Goal: Information Seeking & Learning: Check status

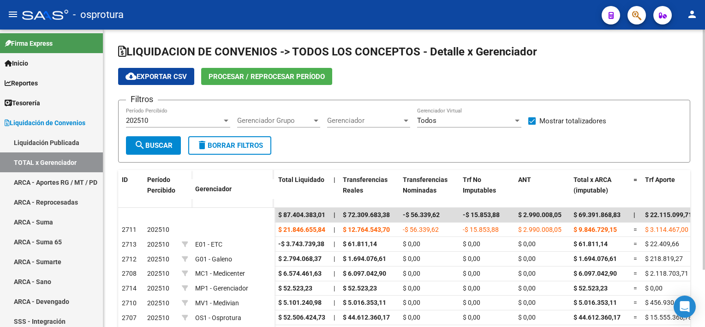
click at [680, 83] on div "cloud_download Exportar CSV Procesar / Reprocesar período" at bounding box center [404, 76] width 572 height 17
click at [422, 120] on span "Todos" at bounding box center [426, 120] width 19 height 8
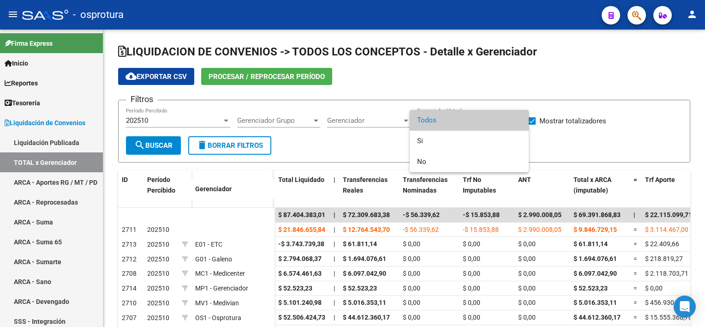
click at [630, 21] on div at bounding box center [352, 163] width 705 height 327
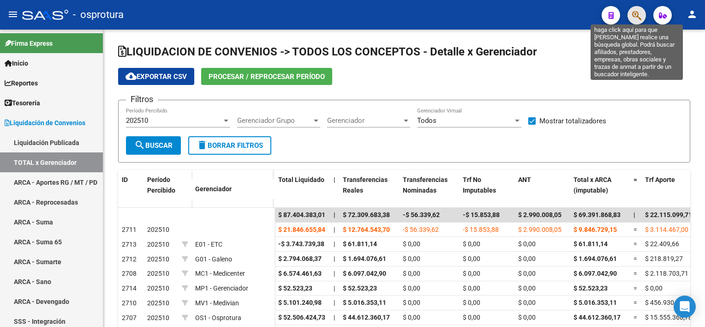
click at [634, 17] on icon "button" at bounding box center [636, 15] width 9 height 11
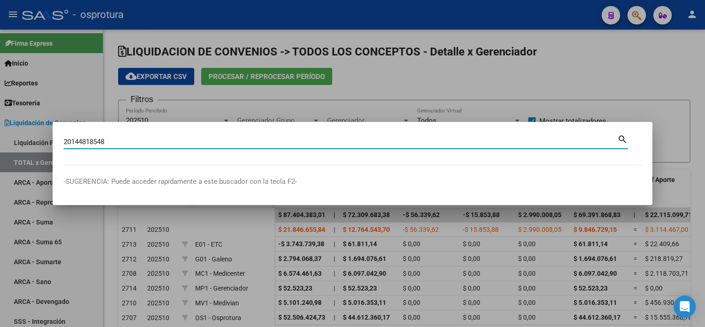
type input "20144818548"
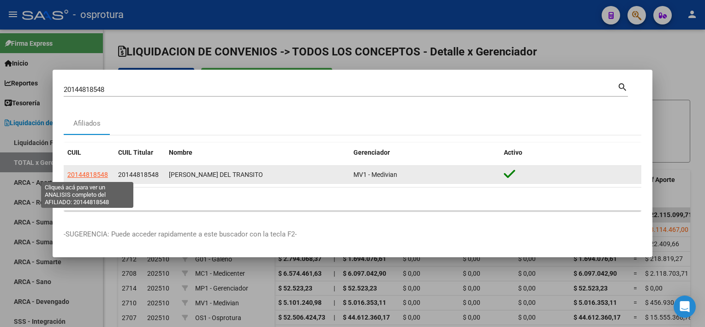
click at [81, 172] on span "20144818548" at bounding box center [87, 174] width 41 height 7
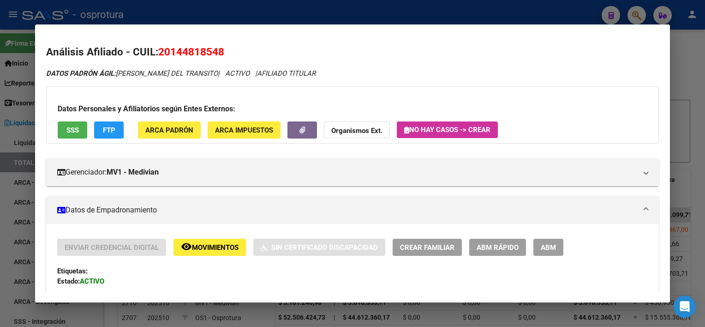
scroll to position [485, 0]
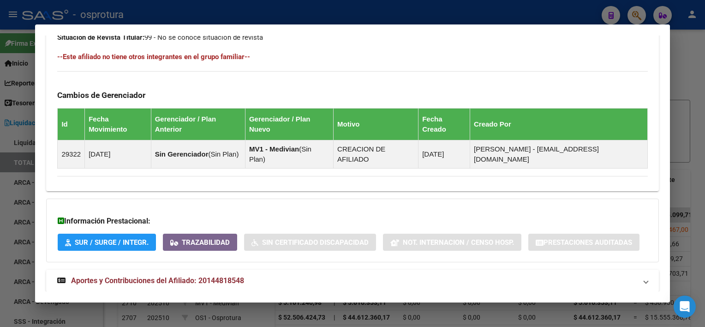
click at [333, 275] on mat-panel-title "Aportes y Contribuciones del Afiliado: 20144818548" at bounding box center [346, 280] width 579 height 11
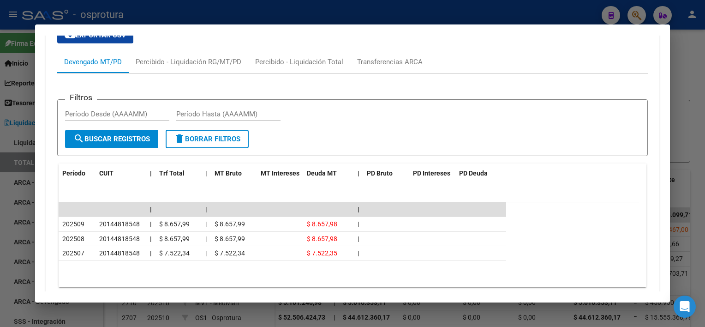
scroll to position [796, 0]
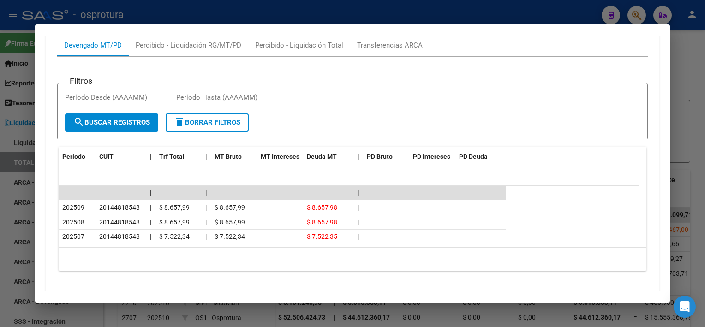
click at [444, 13] on div at bounding box center [352, 163] width 705 height 327
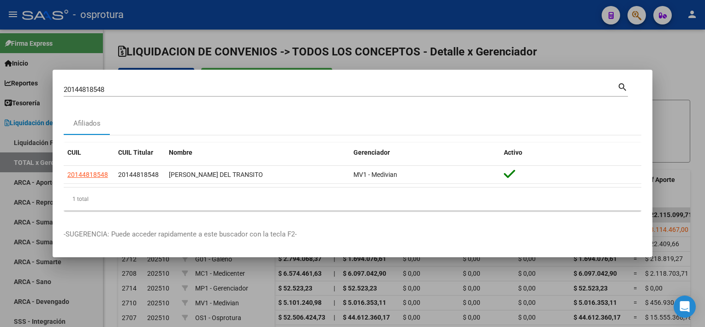
click at [444, 13] on div at bounding box center [352, 163] width 705 height 327
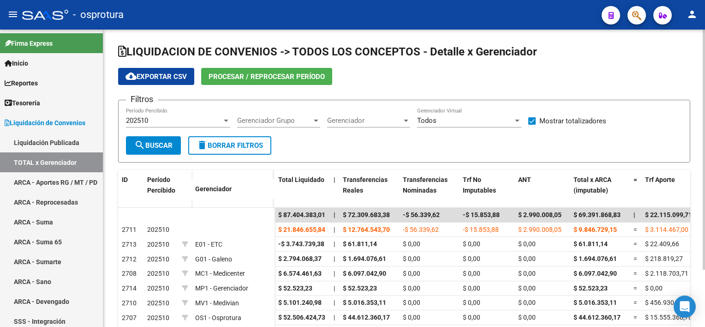
click at [295, 76] on span "Procesar / Reprocesar período" at bounding box center [267, 76] width 116 height 8
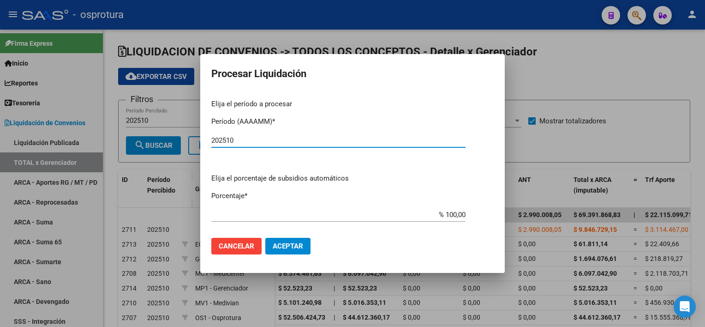
type input "202510"
click at [281, 246] on span "Aceptar" at bounding box center [288, 246] width 30 height 8
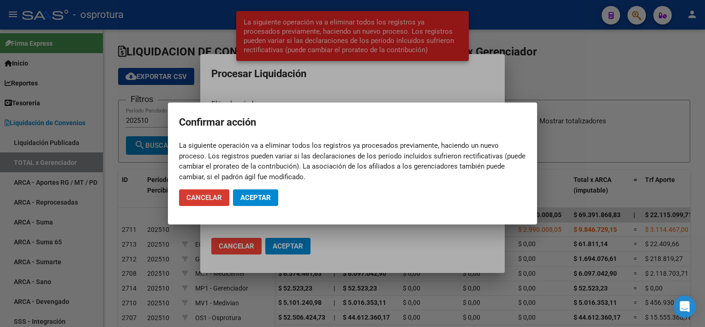
click at [266, 200] on span "Aceptar" at bounding box center [255, 197] width 30 height 8
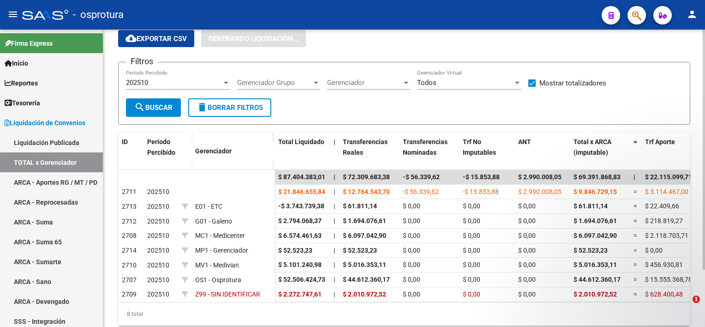
click at [705, 134] on html "menu - osprotura person Firma Express Inicio Calendario SSS Instructivos Contac…" at bounding box center [352, 163] width 705 height 327
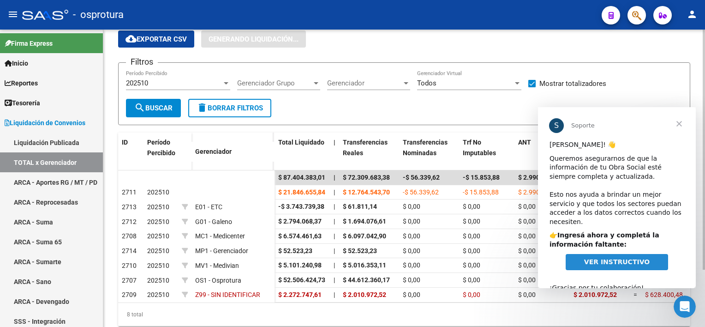
scroll to position [0, 0]
click at [682, 126] on span "Cerrar" at bounding box center [679, 123] width 33 height 33
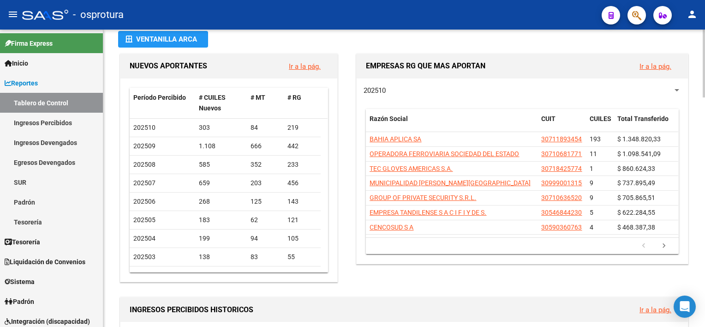
scroll to position [47, 0]
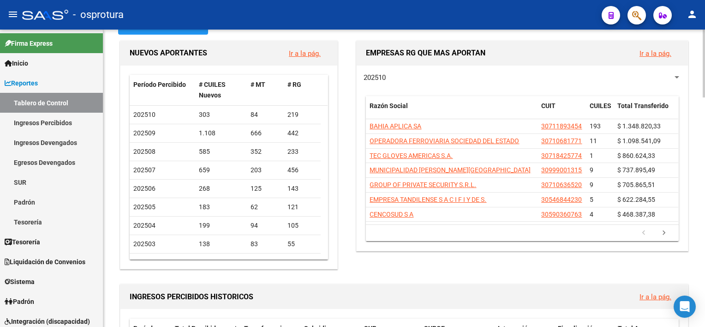
click at [704, 73] on div at bounding box center [704, 74] width 2 height 68
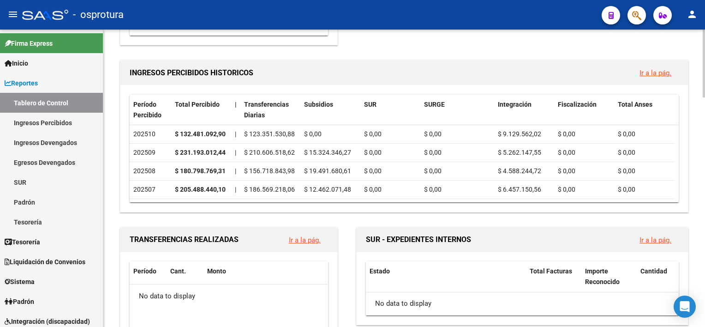
scroll to position [275, 0]
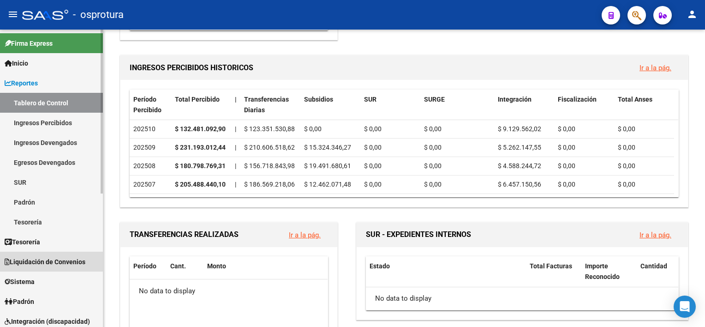
click at [28, 265] on span "Liquidación de Convenios" at bounding box center [45, 262] width 81 height 10
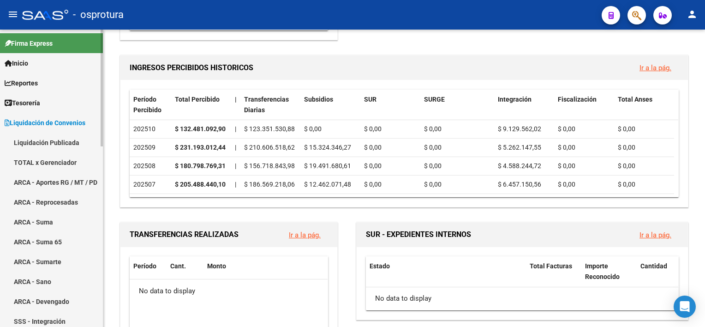
click at [47, 156] on link "TOTAL x Gerenciador" at bounding box center [51, 162] width 103 height 20
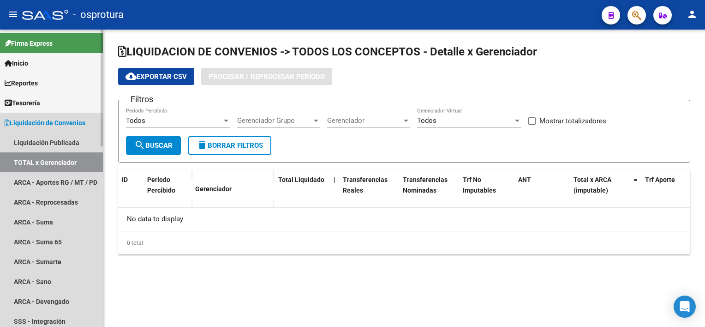
checkbox input "true"
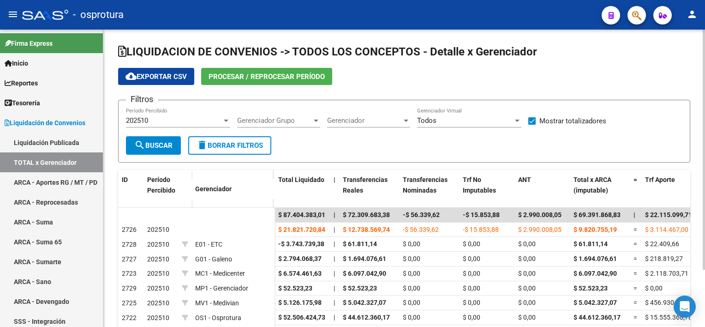
drag, startPoint x: 702, startPoint y: 105, endPoint x: 702, endPoint y: 124, distance: 18.9
click at [702, 124] on div "LIQUIDACION DE CONVENIOS -> TODOS LOS CONCEPTOS - Detalle x Gerenciador cloud_d…" at bounding box center [404, 211] width 602 height 363
click at [674, 86] on app-list-header "LIQUIDACION DE CONVENIOS -> TODOS LOS CONCEPTOS - Detalle x Gerenciador cloud_d…" at bounding box center [404, 103] width 572 height 118
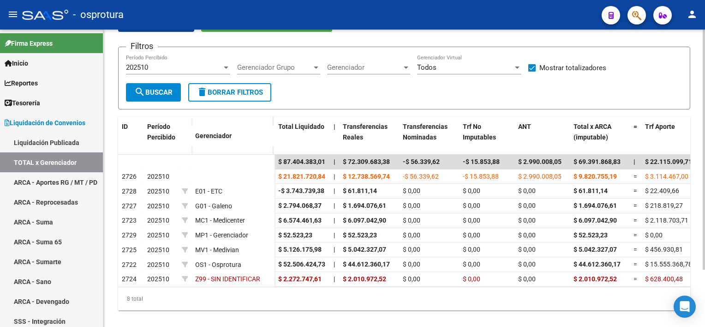
click at [705, 109] on html "menu - osprotura person Firma Express Inicio Calendario SSS Instructivos Contac…" at bounding box center [352, 163] width 705 height 327
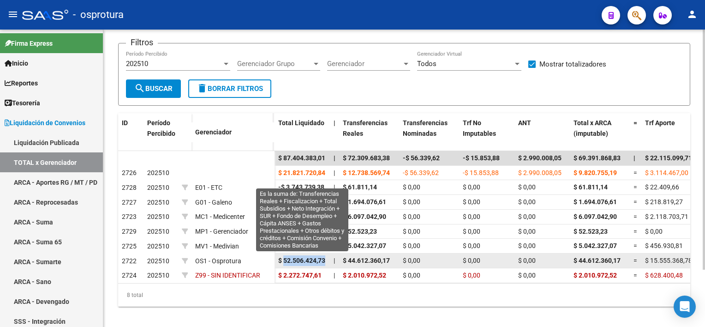
drag, startPoint x: 283, startPoint y: 260, endPoint x: 328, endPoint y: 261, distance: 44.8
click at [328, 261] on datatable-body-cell "$ 52.506.424,73" at bounding box center [302, 260] width 55 height 14
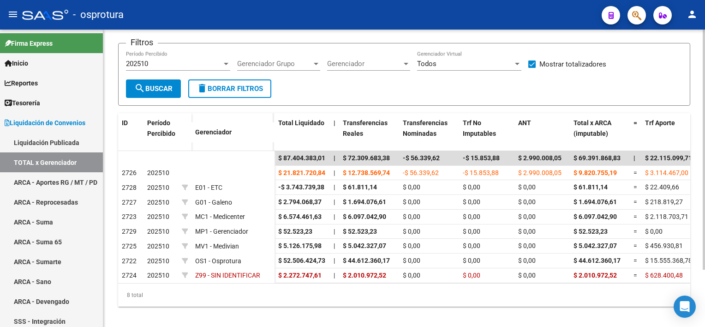
drag, startPoint x: 328, startPoint y: 261, endPoint x: 323, endPoint y: 297, distance: 36.3
click at [323, 297] on div "8 total" at bounding box center [404, 294] width 572 height 23
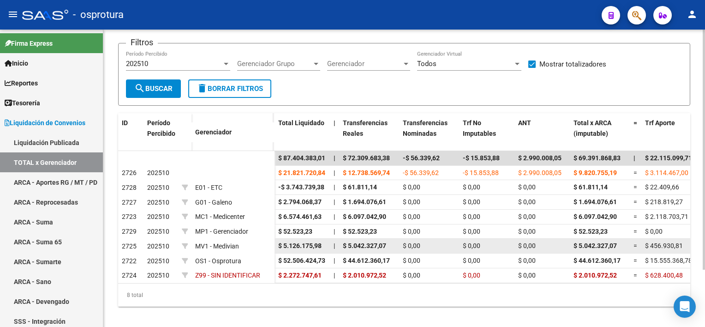
click at [323, 247] on div "$ 5.126.175,98" at bounding box center [302, 245] width 48 height 11
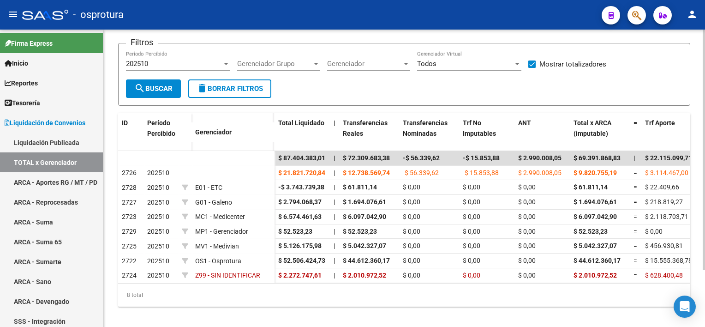
click at [111, 241] on div "LIQUIDACION DE CONVENIOS -> TODOS LOS CONCEPTOS - Detalle x Gerenciador cloud_d…" at bounding box center [404, 154] width 602 height 363
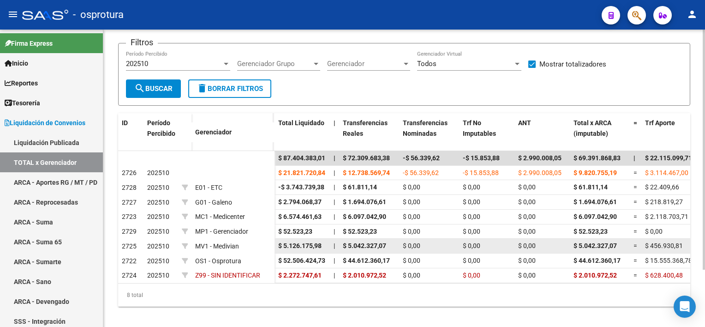
click at [124, 242] on span "2725" at bounding box center [129, 245] width 15 height 7
drag, startPoint x: 120, startPoint y: 242, endPoint x: 179, endPoint y: 242, distance: 59.5
click at [179, 242] on div "2725 202510 MV1 - Medivian" at bounding box center [196, 246] width 156 height 15
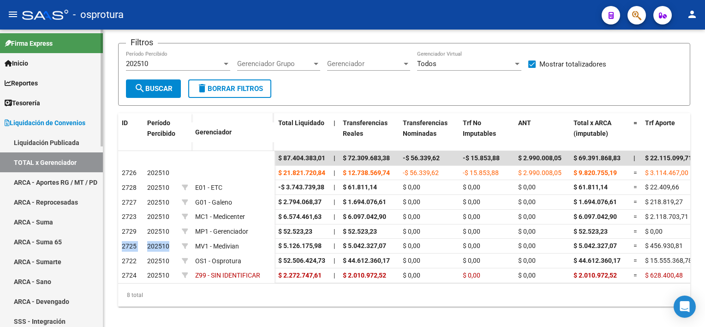
click at [35, 165] on link "TOTAL x Gerenciador" at bounding box center [51, 162] width 103 height 20
click at [107, 141] on div "LIQUIDACION DE CONVENIOS -> TODOS LOS CONCEPTOS - Detalle x Gerenciador cloud_d…" at bounding box center [404, 154] width 602 height 363
click at [55, 177] on link "ARCA - Aportes RG / MT / PD" at bounding box center [51, 182] width 103 height 20
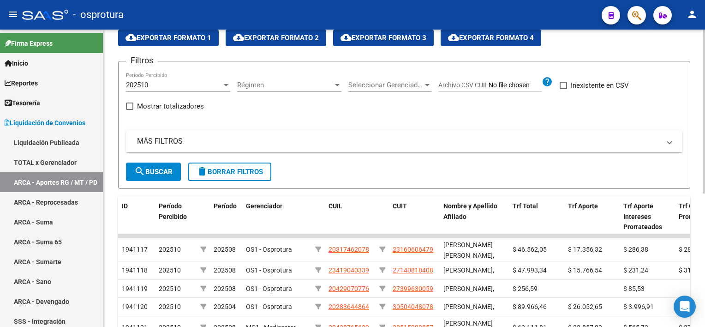
scroll to position [42, 0]
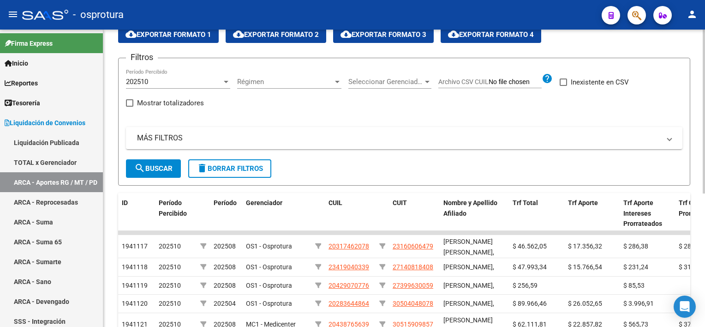
click at [705, 70] on html "menu - osprotura person Firma Express Inicio Calendario SSS Instructivos Contac…" at bounding box center [352, 163] width 705 height 327
click at [563, 137] on mat-panel-title "MÁS FILTROS" at bounding box center [398, 138] width 523 height 10
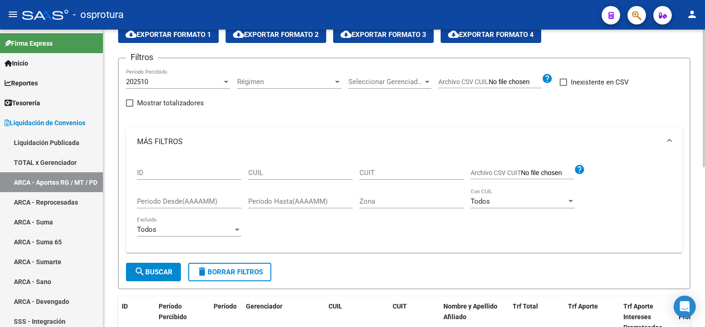
click at [228, 231] on div "Todos" at bounding box center [185, 229] width 96 height 8
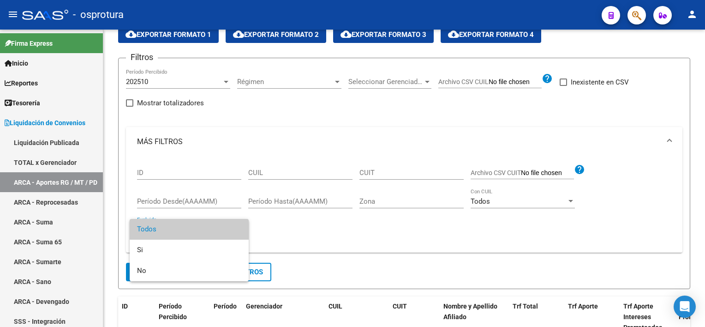
click at [330, 246] on div at bounding box center [352, 163] width 705 height 327
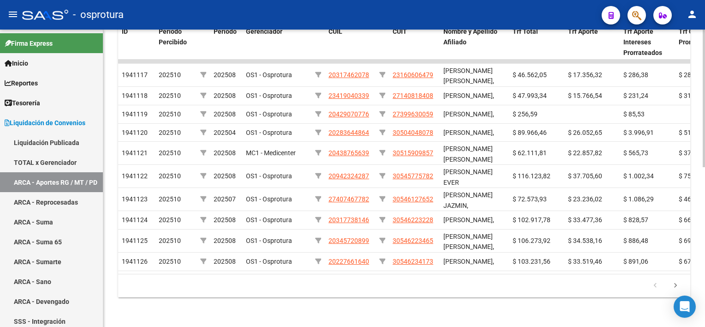
scroll to position [322, 0]
click at [695, 244] on div "LIQUIDACION DE CONVENIOS -> ARCA - Régimen General / Monotributo / Personal Dom…" at bounding box center [405, 19] width 604 height 613
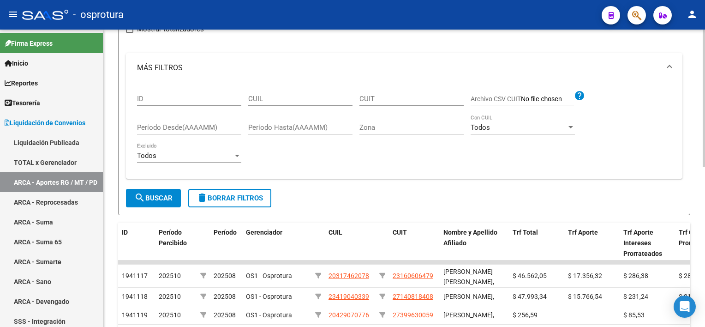
scroll to position [0, 0]
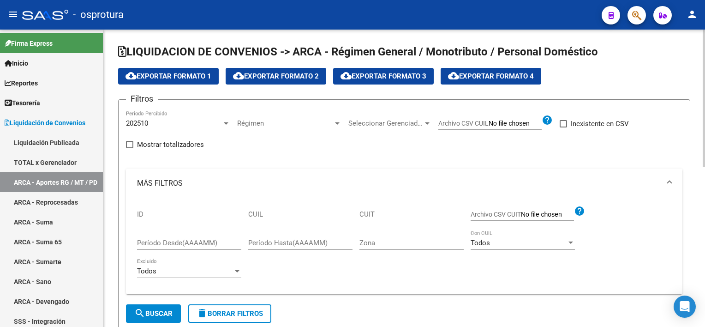
click at [705, 53] on html "menu - osprotura person Firma Express Inicio Calendario SSS Instructivos Contac…" at bounding box center [352, 163] width 705 height 327
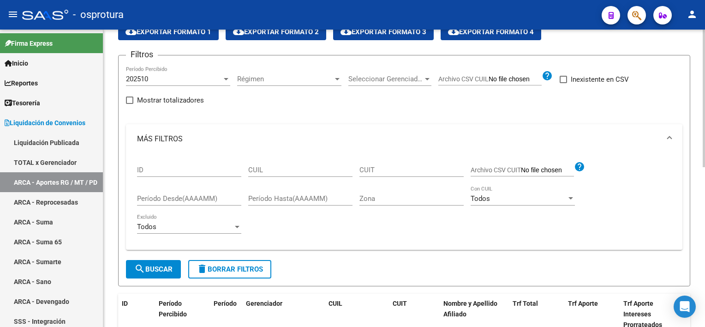
scroll to position [17, 0]
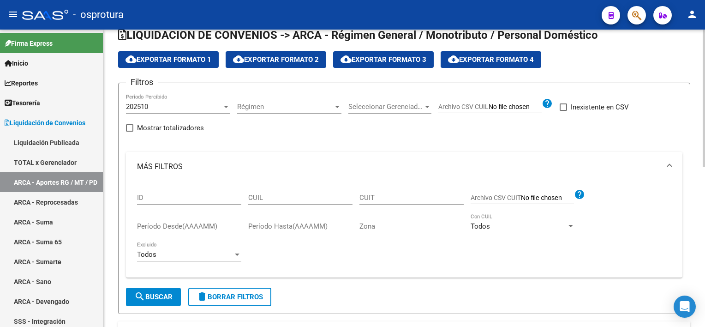
click at [705, 84] on div at bounding box center [704, 107] width 2 height 138
click at [75, 162] on link "TOTAL x Gerenciador" at bounding box center [51, 162] width 103 height 20
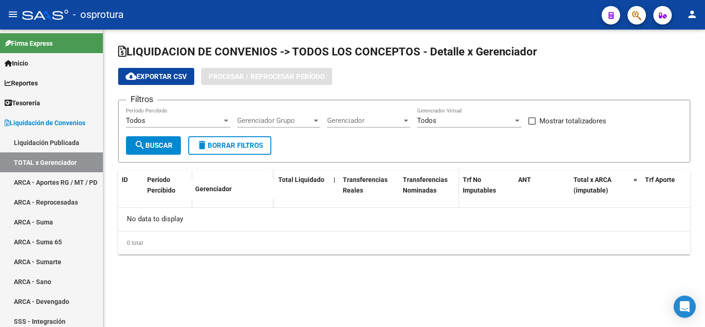
checkbox input "true"
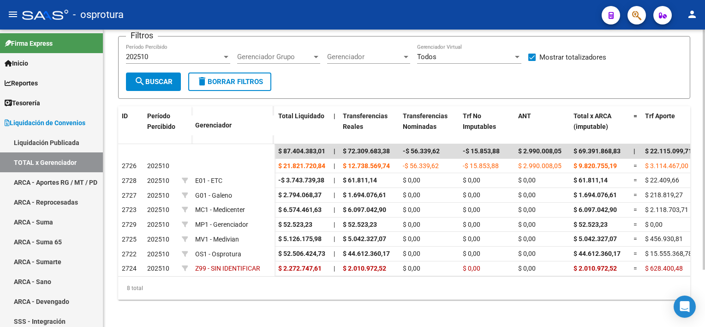
scroll to position [71, 0]
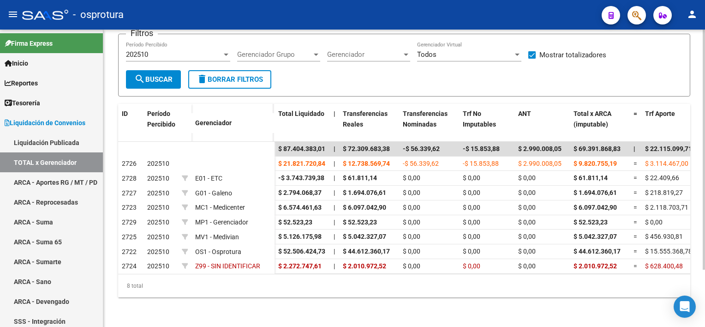
click at [701, 117] on div "LIQUIDACION DE CONVENIOS -> TODOS LOS CONCEPTOS - Detalle x Gerenciador cloud_d…" at bounding box center [405, 145] width 604 height 363
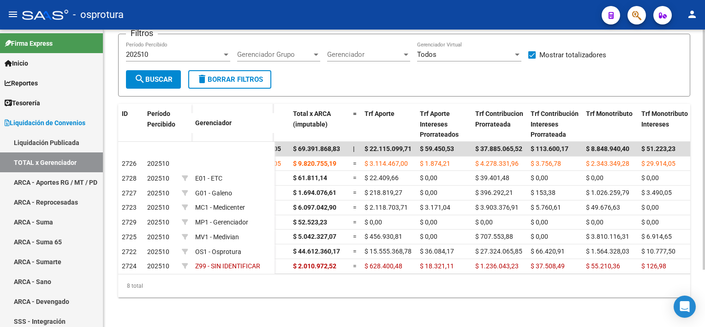
scroll to position [0, 0]
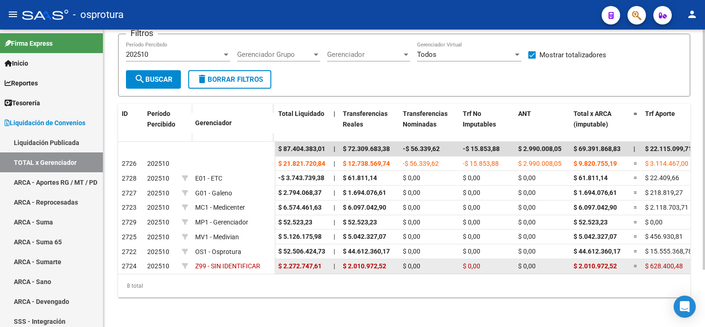
click at [145, 260] on datatable-body-cell "202510" at bounding box center [161, 266] width 35 height 15
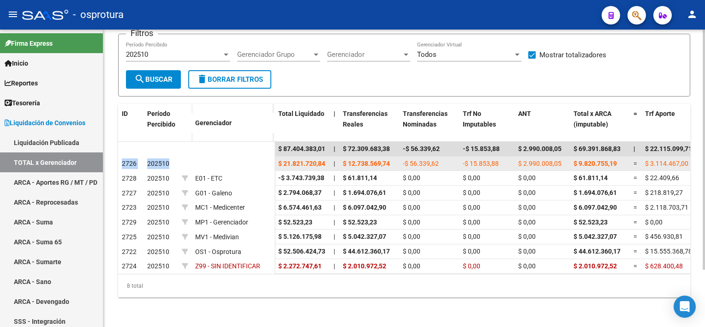
drag, startPoint x: 122, startPoint y: 159, endPoint x: 189, endPoint y: 152, distance: 67.7
click at [189, 156] on div "2726 202510" at bounding box center [196, 163] width 156 height 15
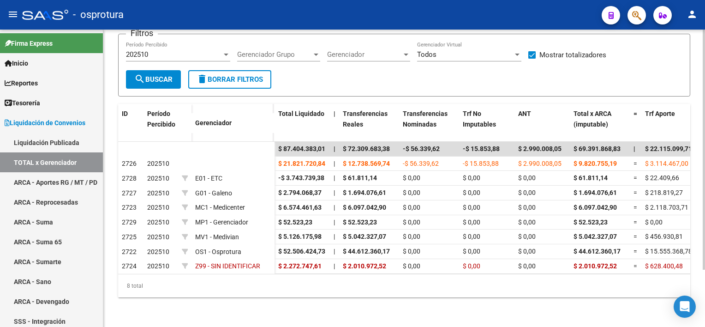
drag, startPoint x: 189, startPoint y: 152, endPoint x: 366, endPoint y: 80, distance: 191.3
click at [366, 80] on form "Filtros 202510 Período Percibido Gerenciador Grupo Gerenciador Grupo Gerenciado…" at bounding box center [404, 65] width 572 height 63
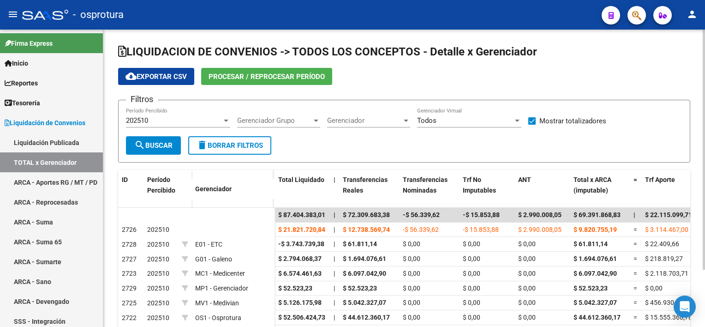
click at [705, 85] on html "menu - osprotura person Firma Express Inicio Calendario SSS Instructivos Contac…" at bounding box center [352, 163] width 705 height 327
